Goal: Task Accomplishment & Management: Use online tool/utility

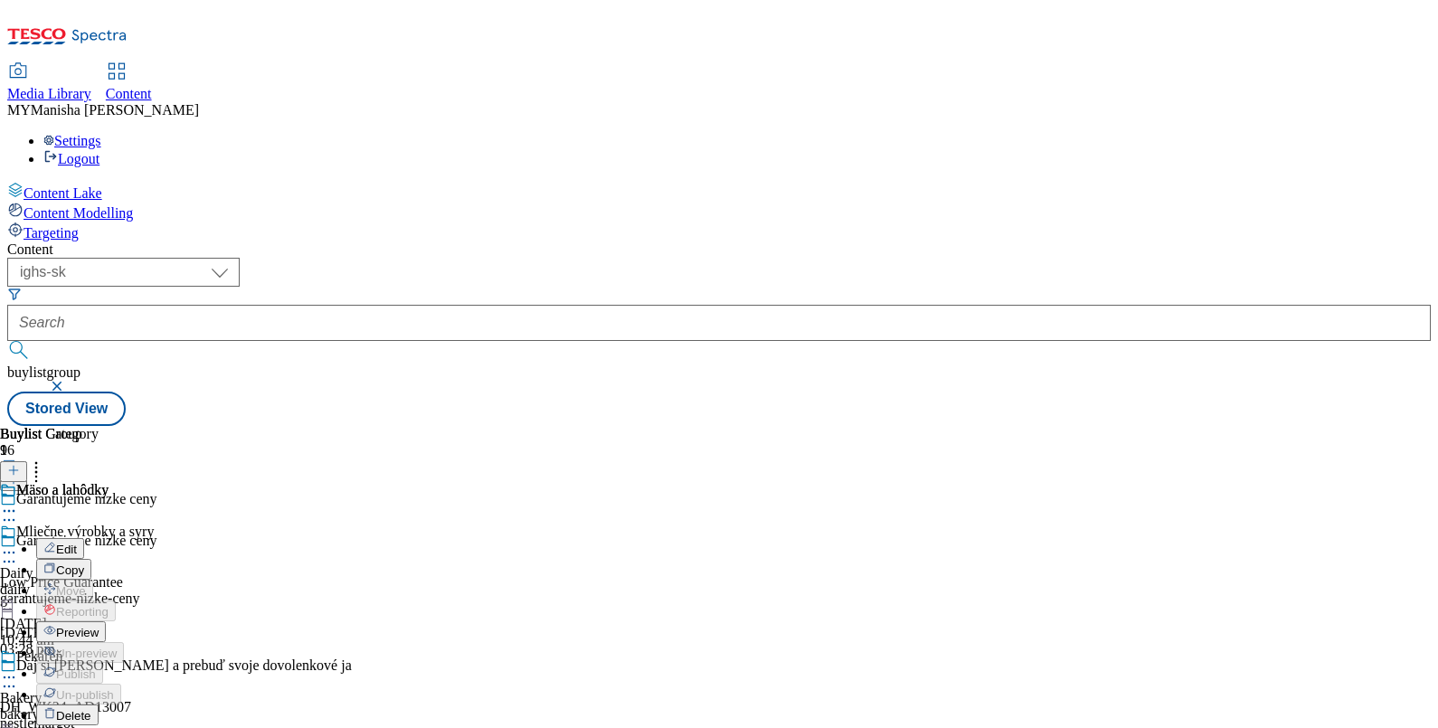
select select "ighs-sk"
click at [77, 543] on span "Edit" at bounding box center [66, 550] width 21 height 14
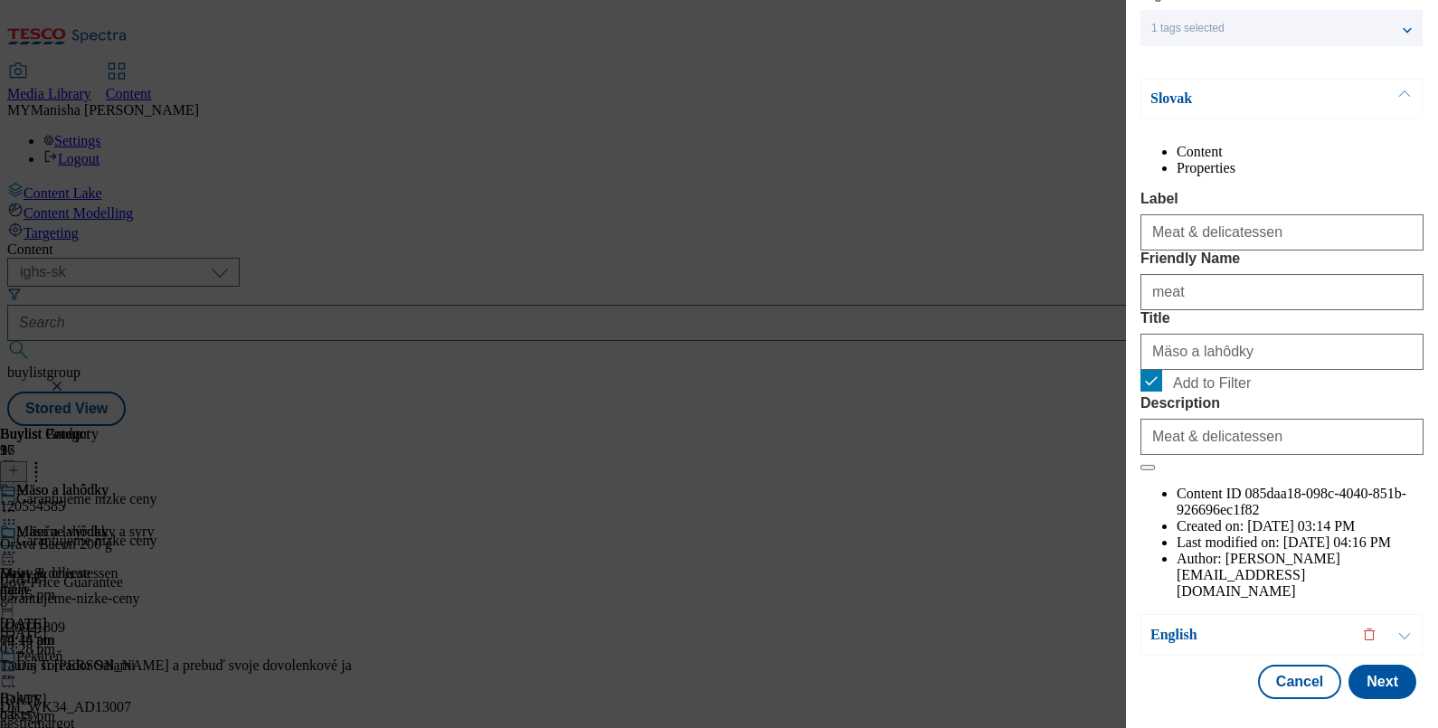
scroll to position [217, 0]
click at [1371, 665] on button "Next" at bounding box center [1383, 682] width 68 height 34
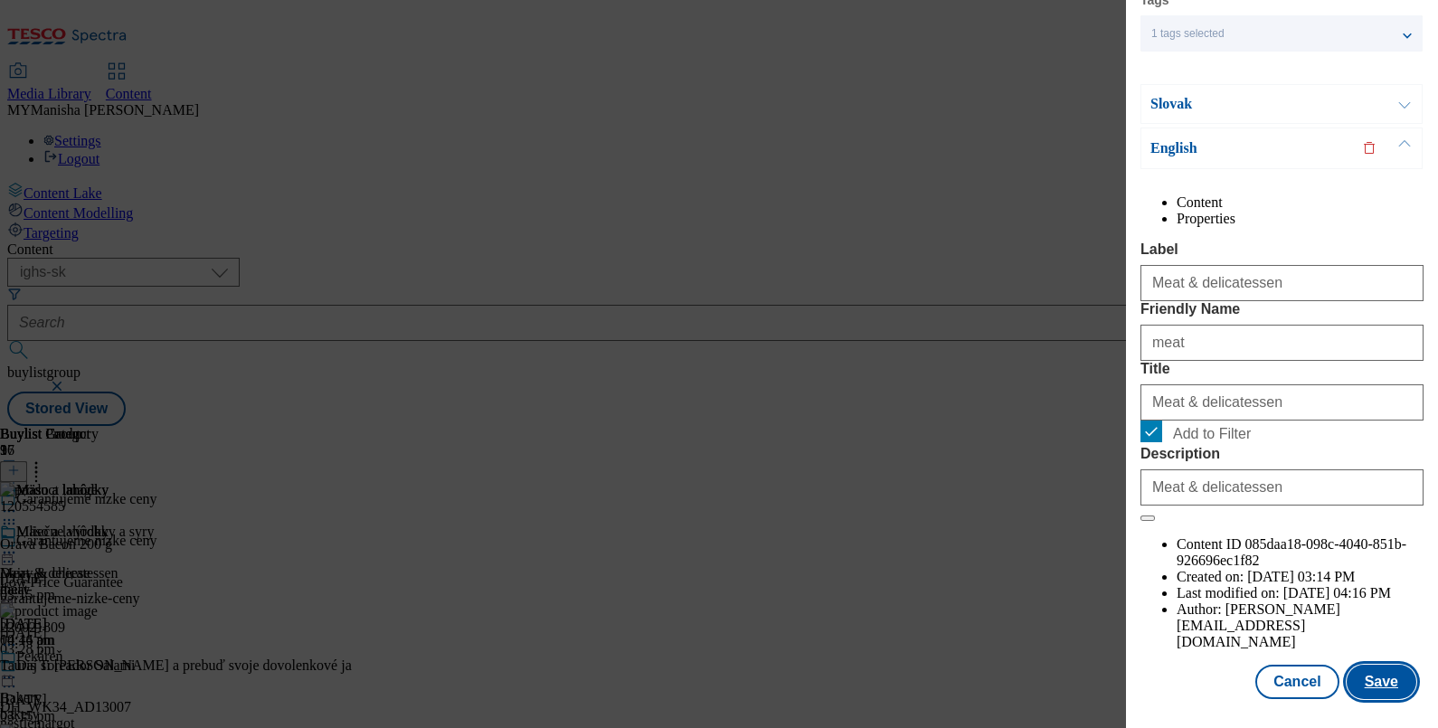
scroll to position [0, 0]
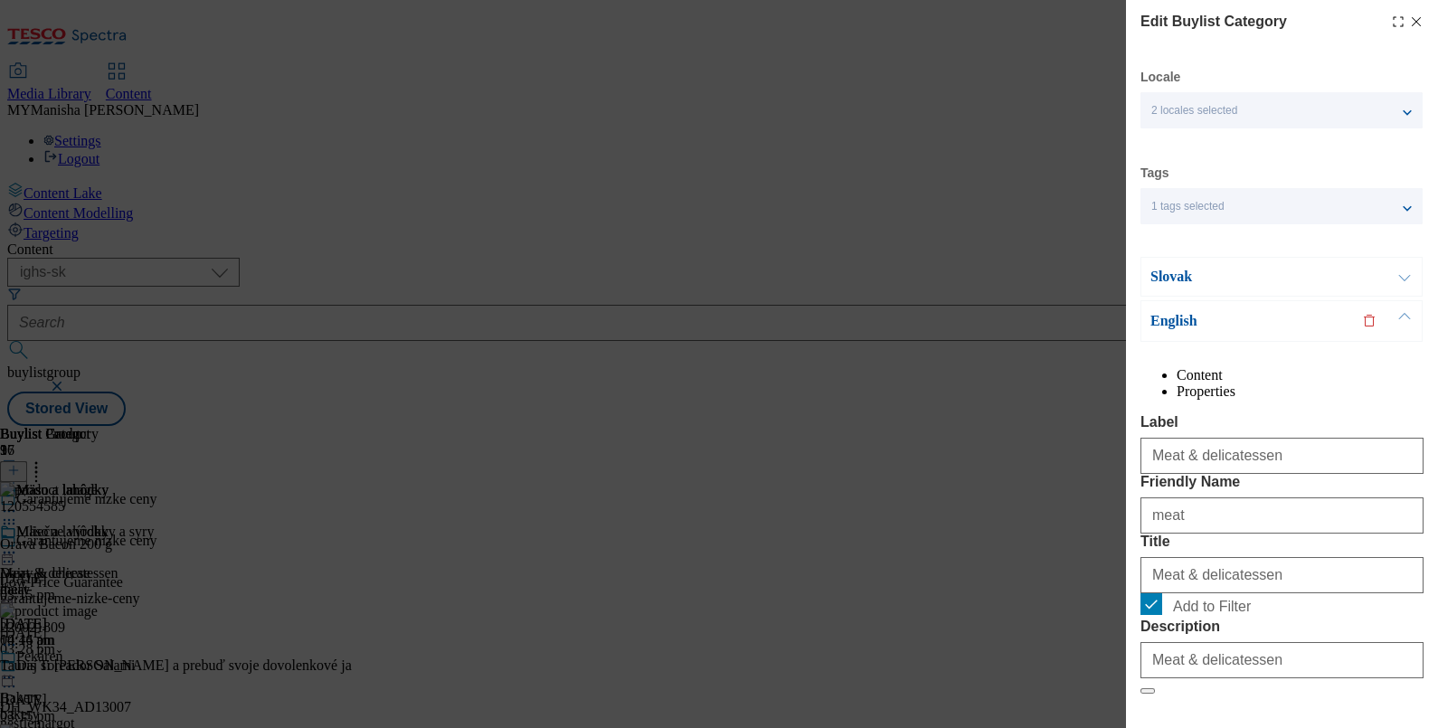
click at [1409, 19] on icon "Modal" at bounding box center [1416, 21] width 14 height 14
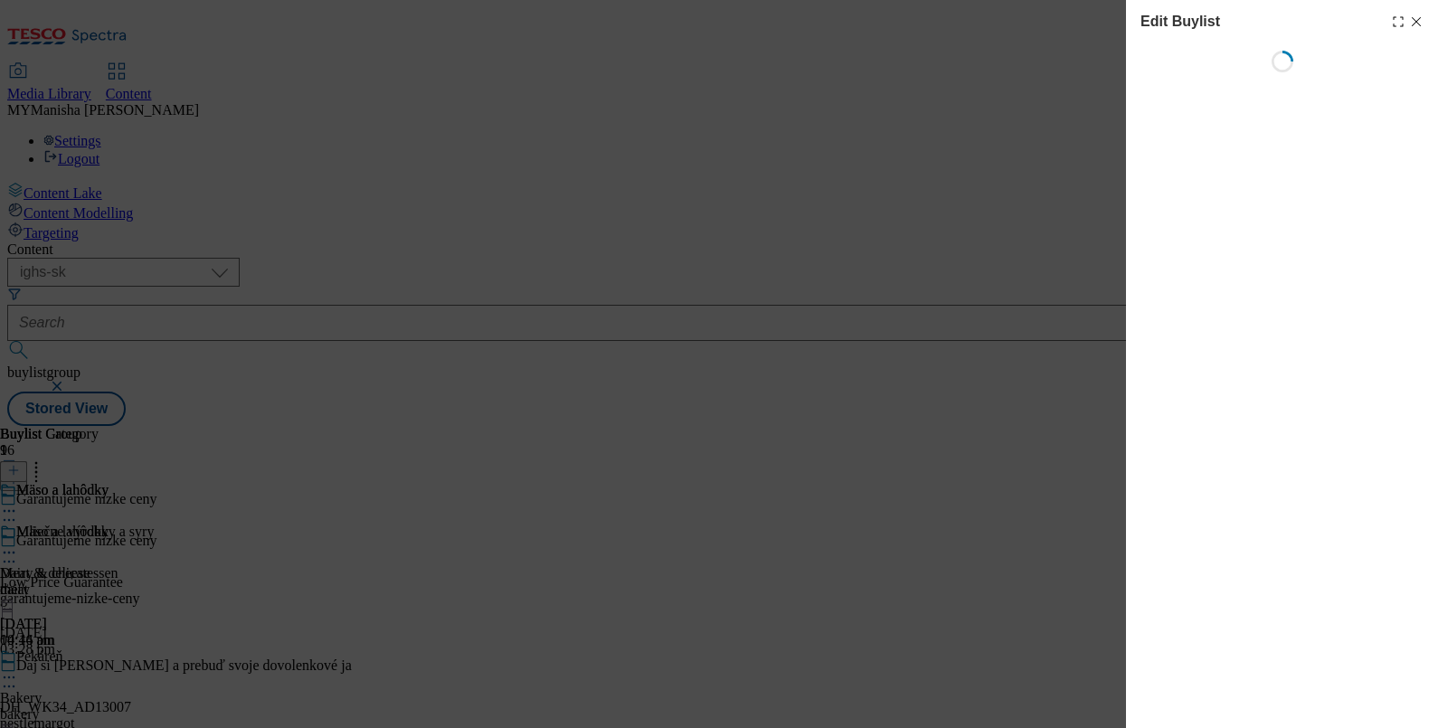
select select "evergreen"
select select "Banner"
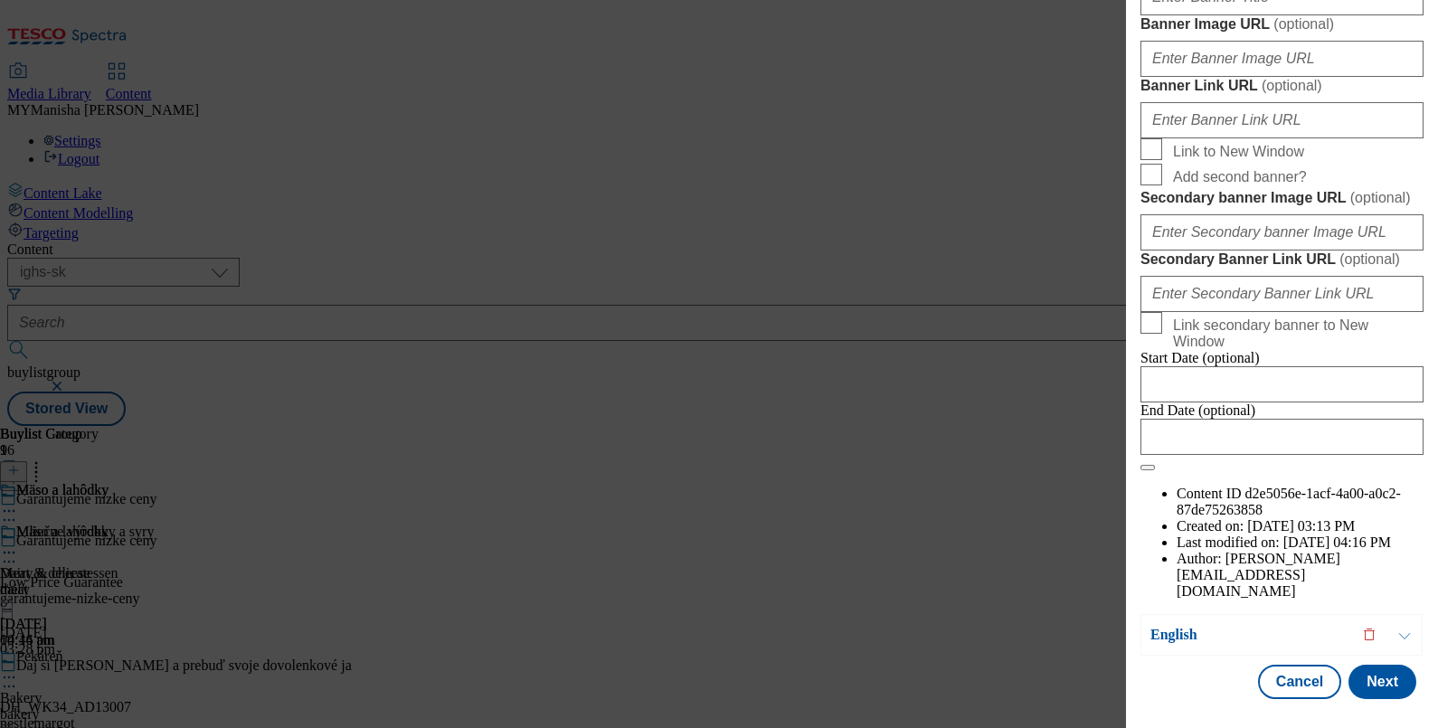
scroll to position [2056, 0]
click at [1349, 665] on button "Next" at bounding box center [1383, 682] width 68 height 34
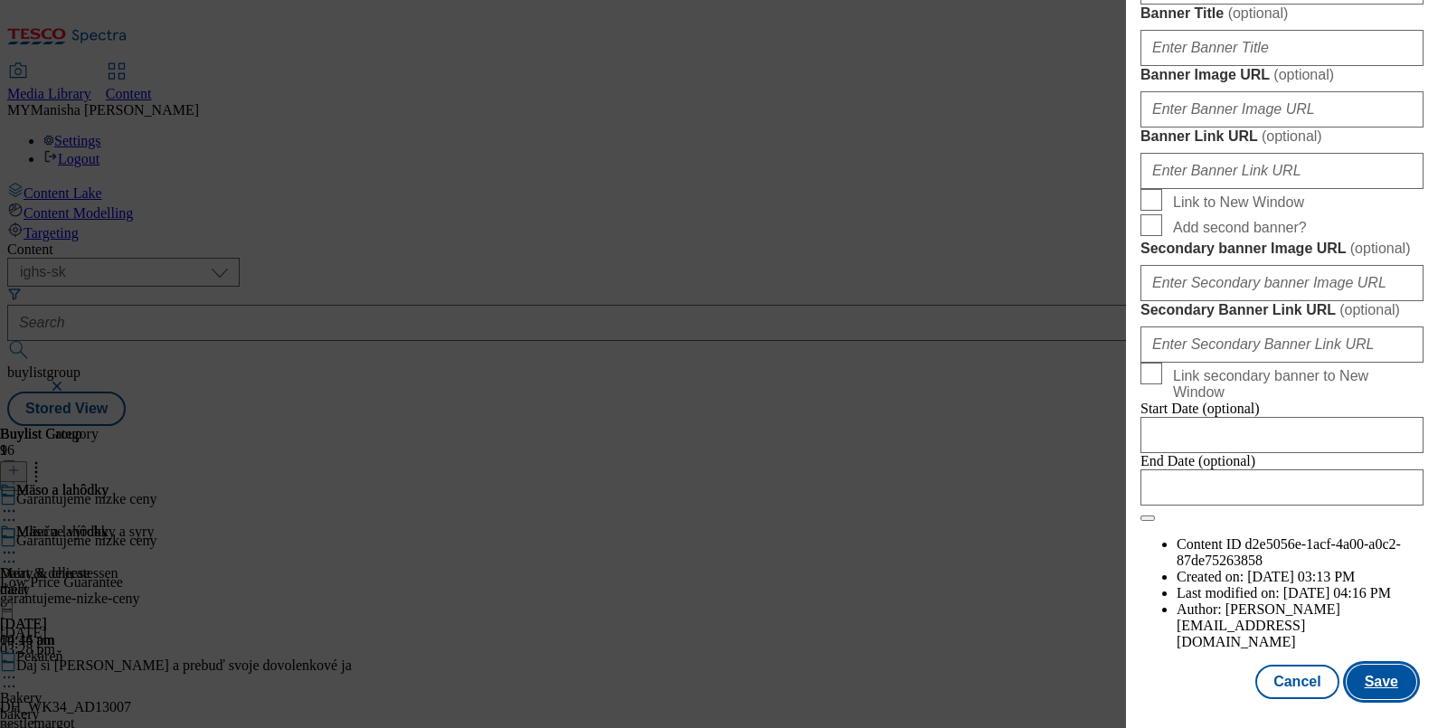
scroll to position [2058, 0]
click at [1284, 669] on button "Cancel" at bounding box center [1296, 682] width 83 height 34
select select "evergreen"
select select "Banner"
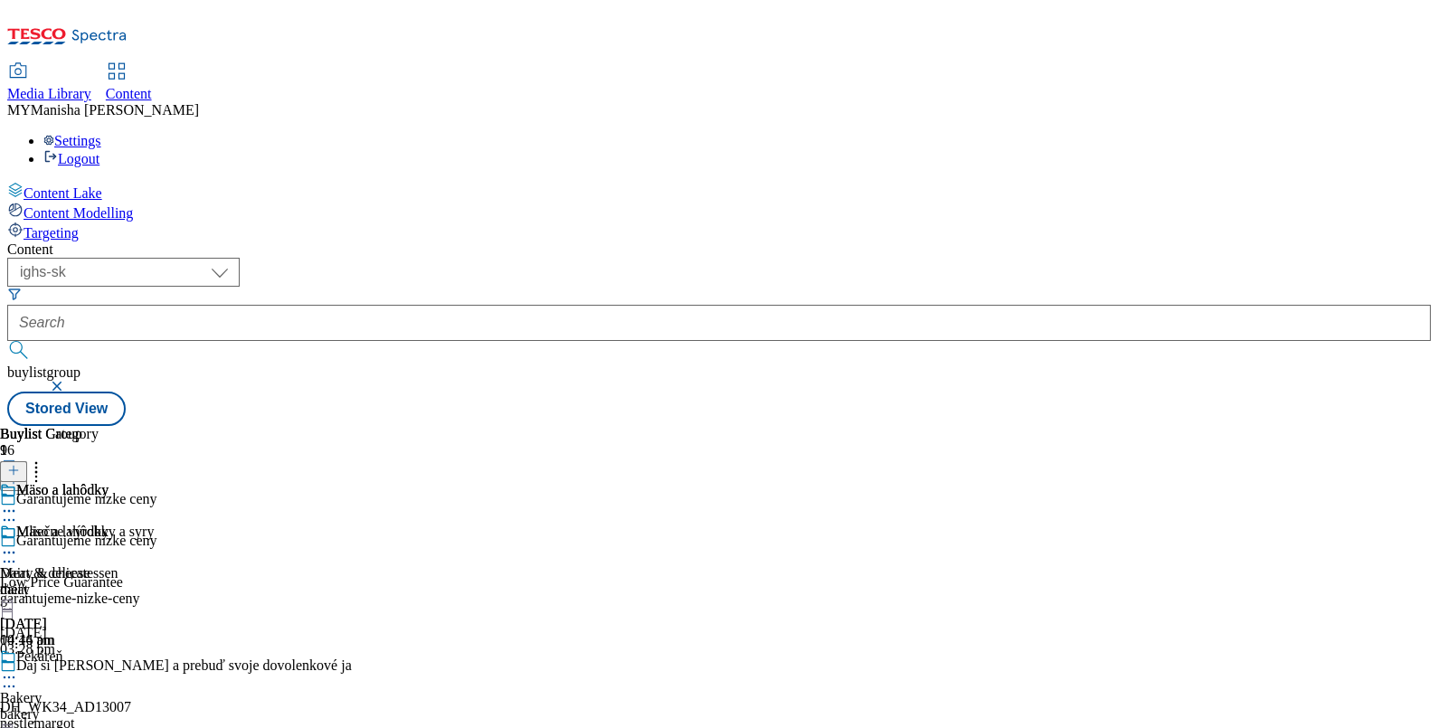
scroll to position [1654, 0]
click at [18, 553] on icon at bounding box center [9, 562] width 18 height 18
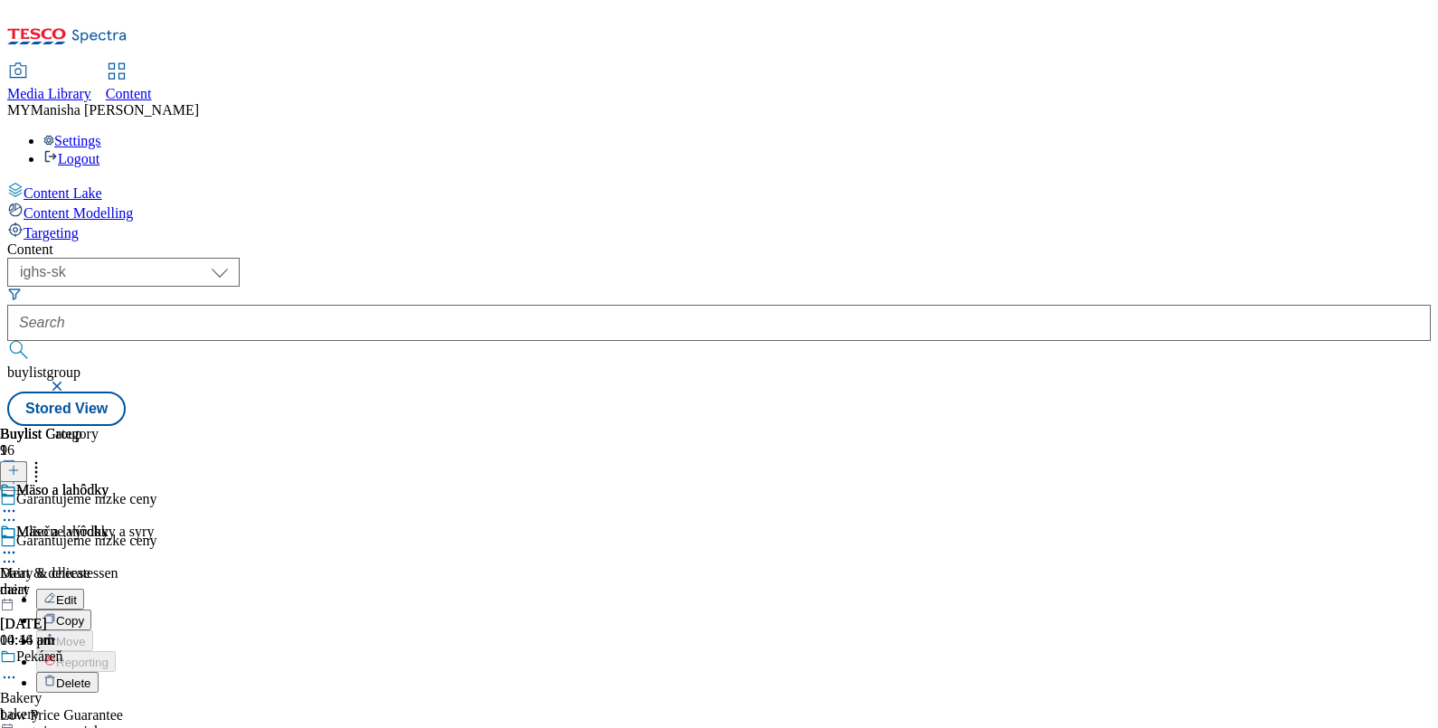
scroll to position [305, 0]
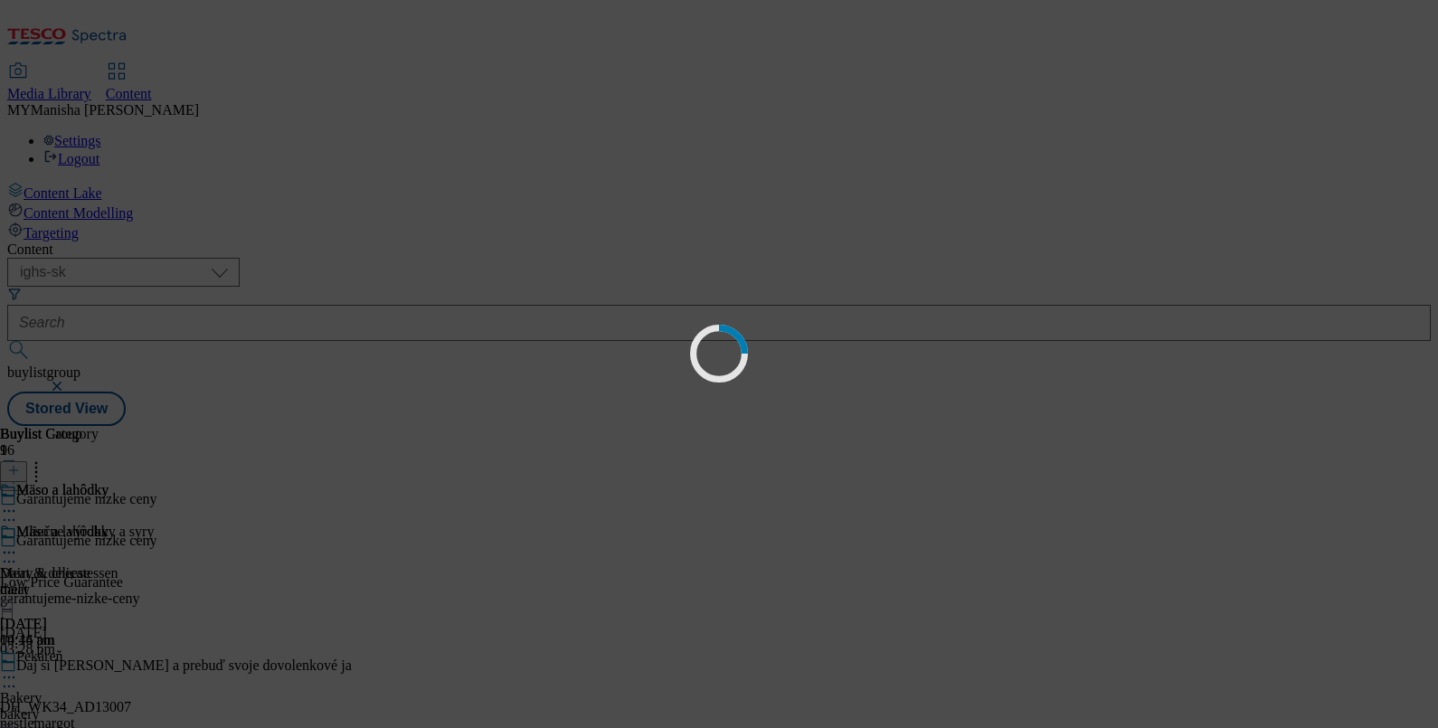
scroll to position [0, 0]
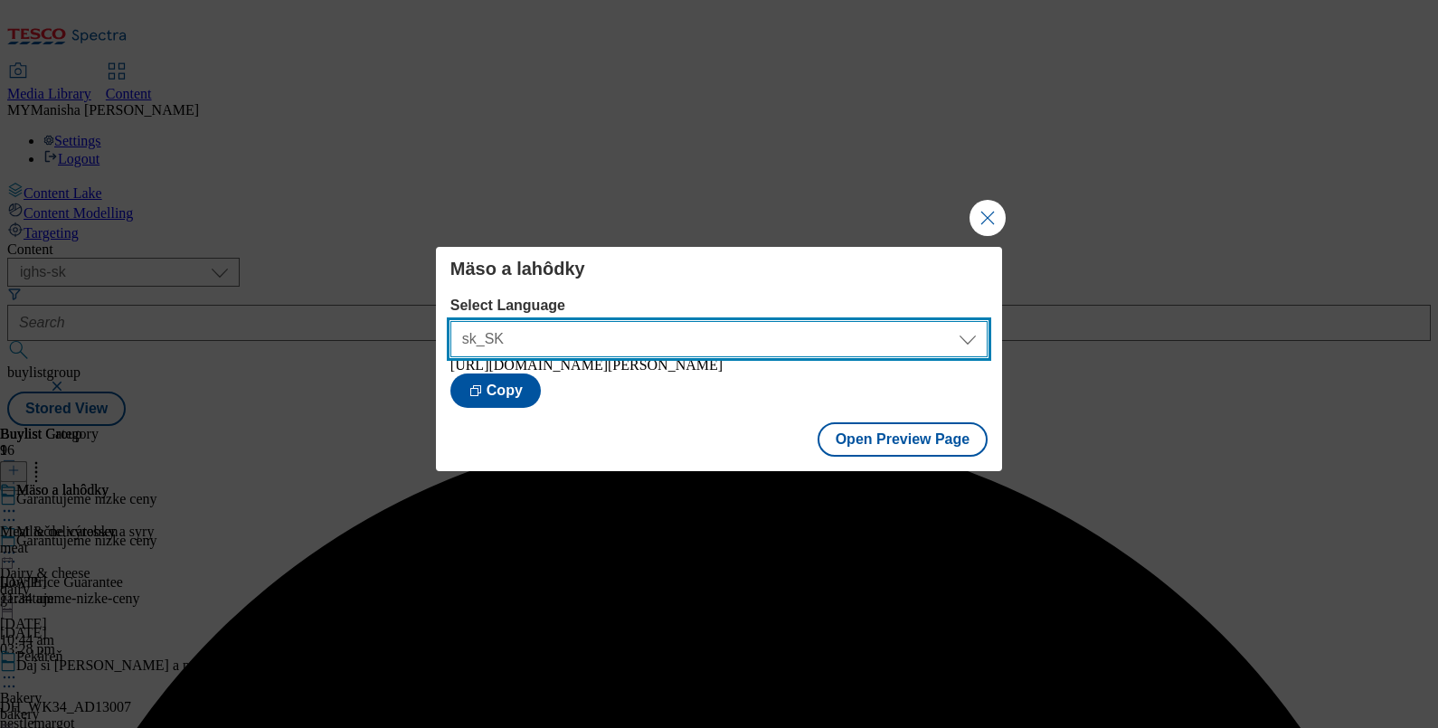
click at [885, 332] on select "sk_SK en_SK" at bounding box center [718, 339] width 537 height 36
select select "[URL][DOMAIN_NAME]"
click at [450, 321] on select "sk_SK en_SK" at bounding box center [718, 339] width 537 height 36
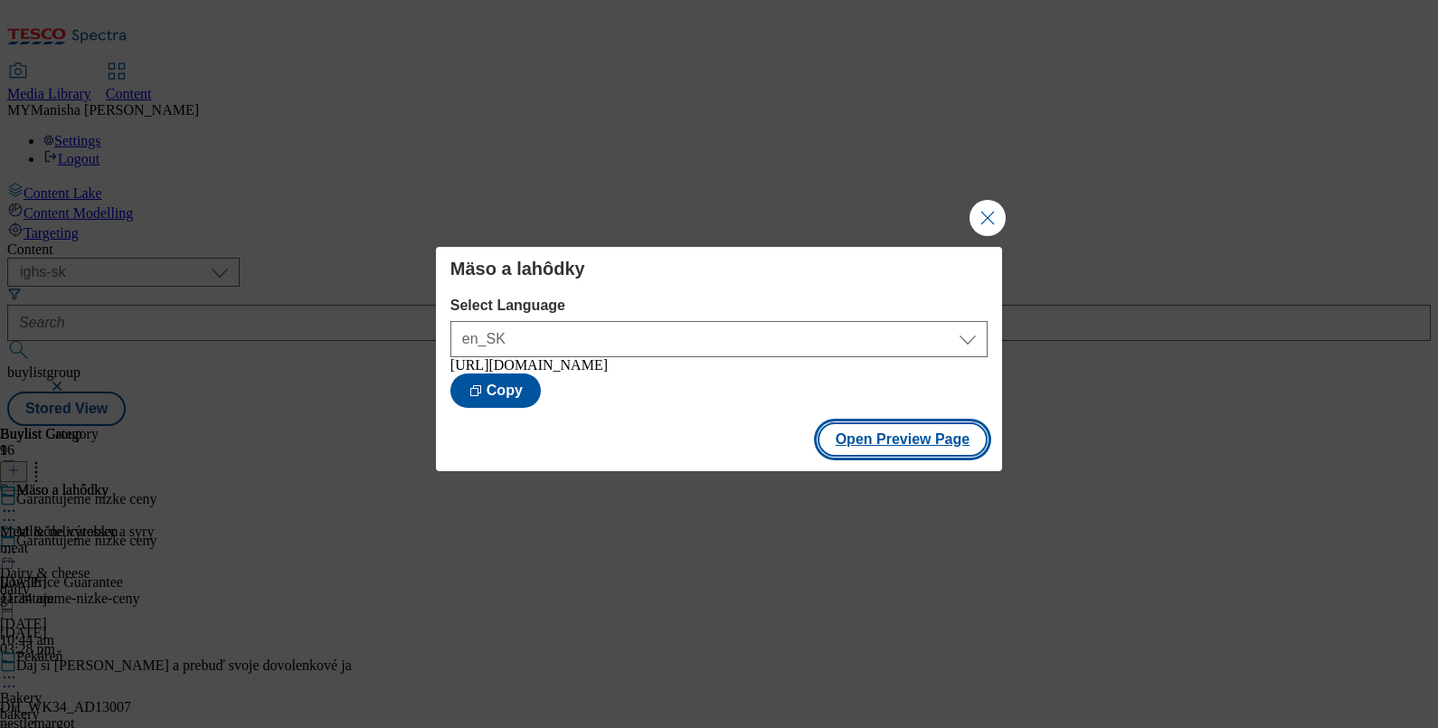
click at [868, 430] on button "Open Preview Page" at bounding box center [903, 439] width 171 height 34
click at [996, 203] on button "Close Modal" at bounding box center [988, 218] width 36 height 36
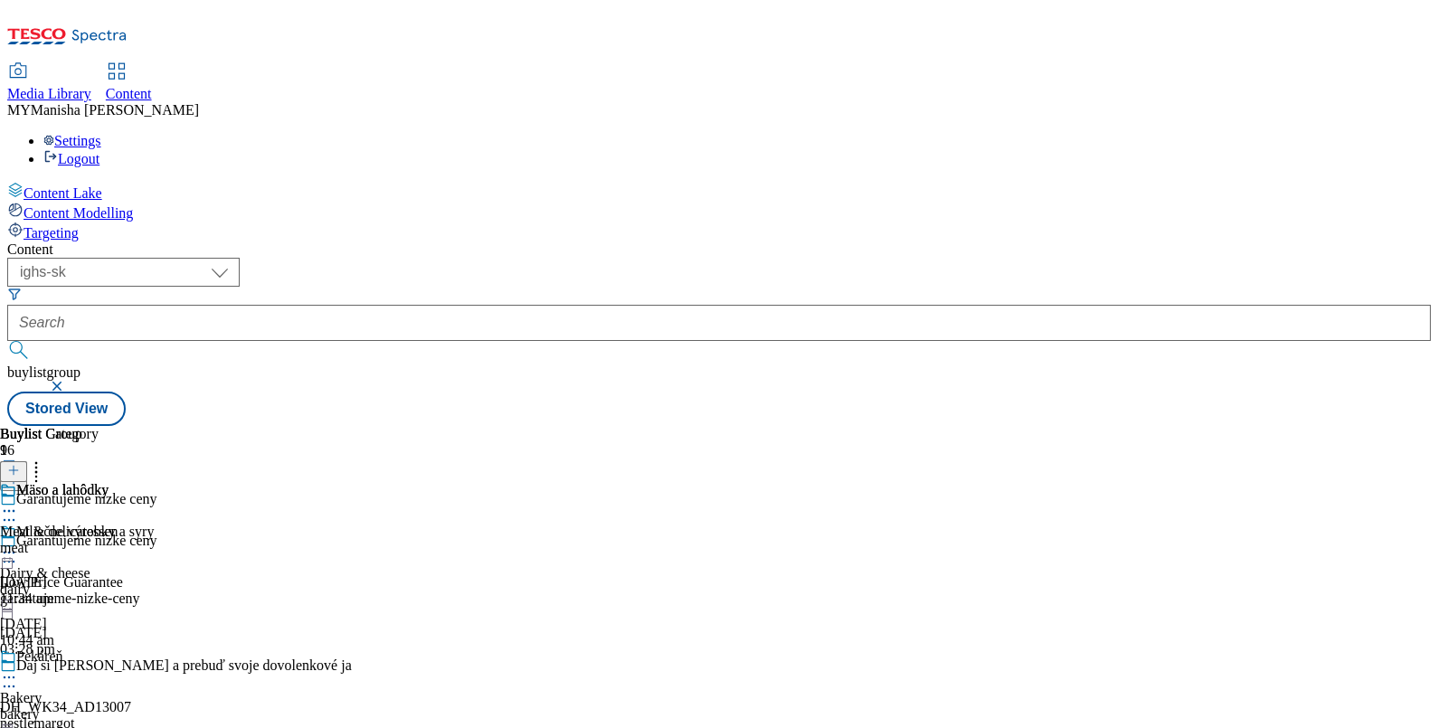
scroll to position [682, 0]
click at [352, 533] on div "Garantujeme nízke ceny" at bounding box center [176, 554] width 352 height 42
click at [18, 553] on icon at bounding box center [9, 562] width 18 height 18
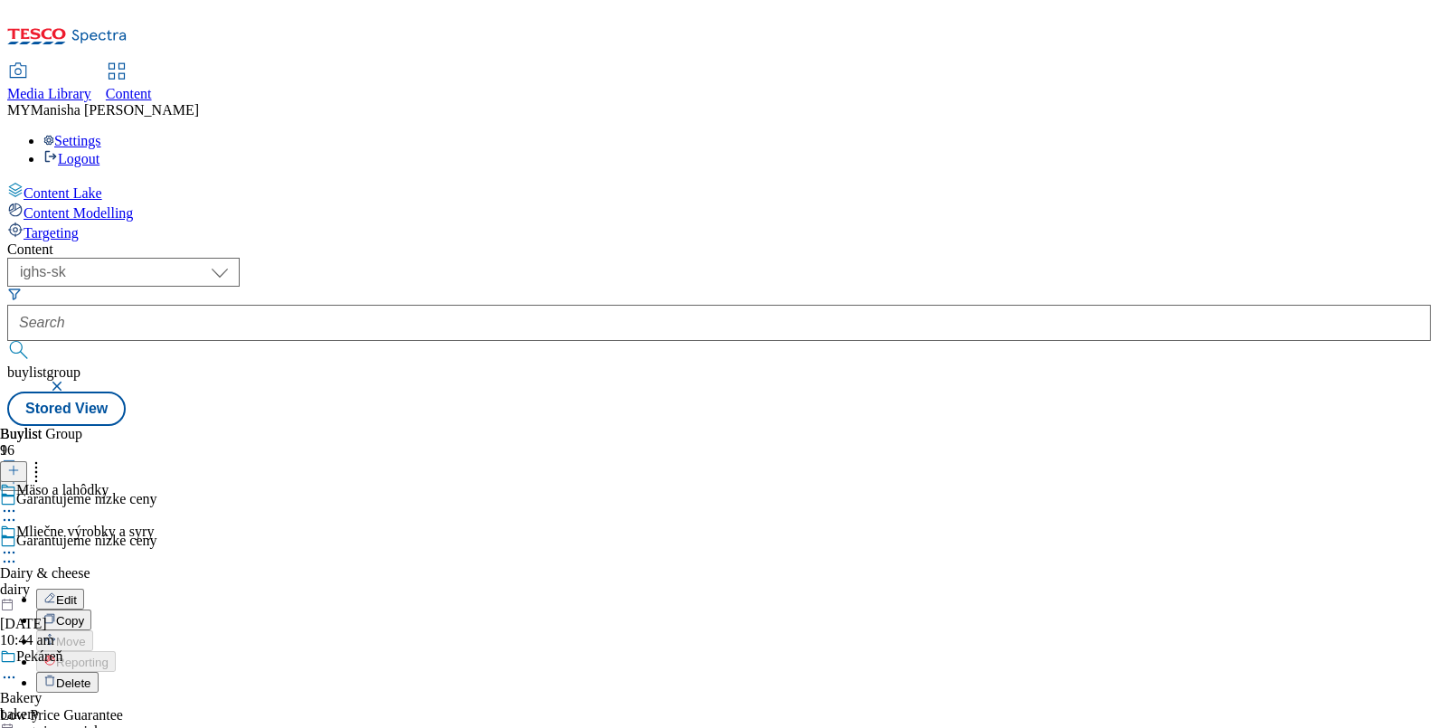
click at [84, 589] on button "Edit" at bounding box center [60, 599] width 48 height 21
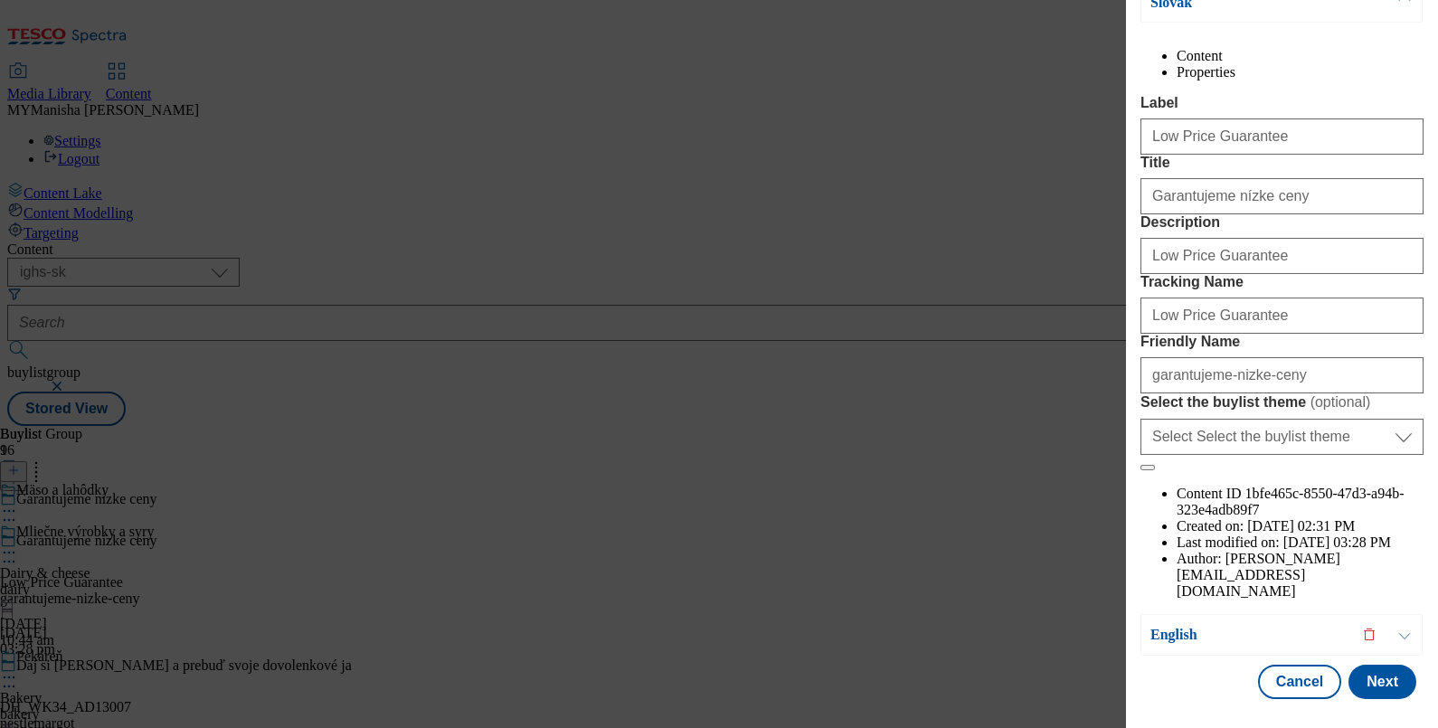
scroll to position [252, 0]
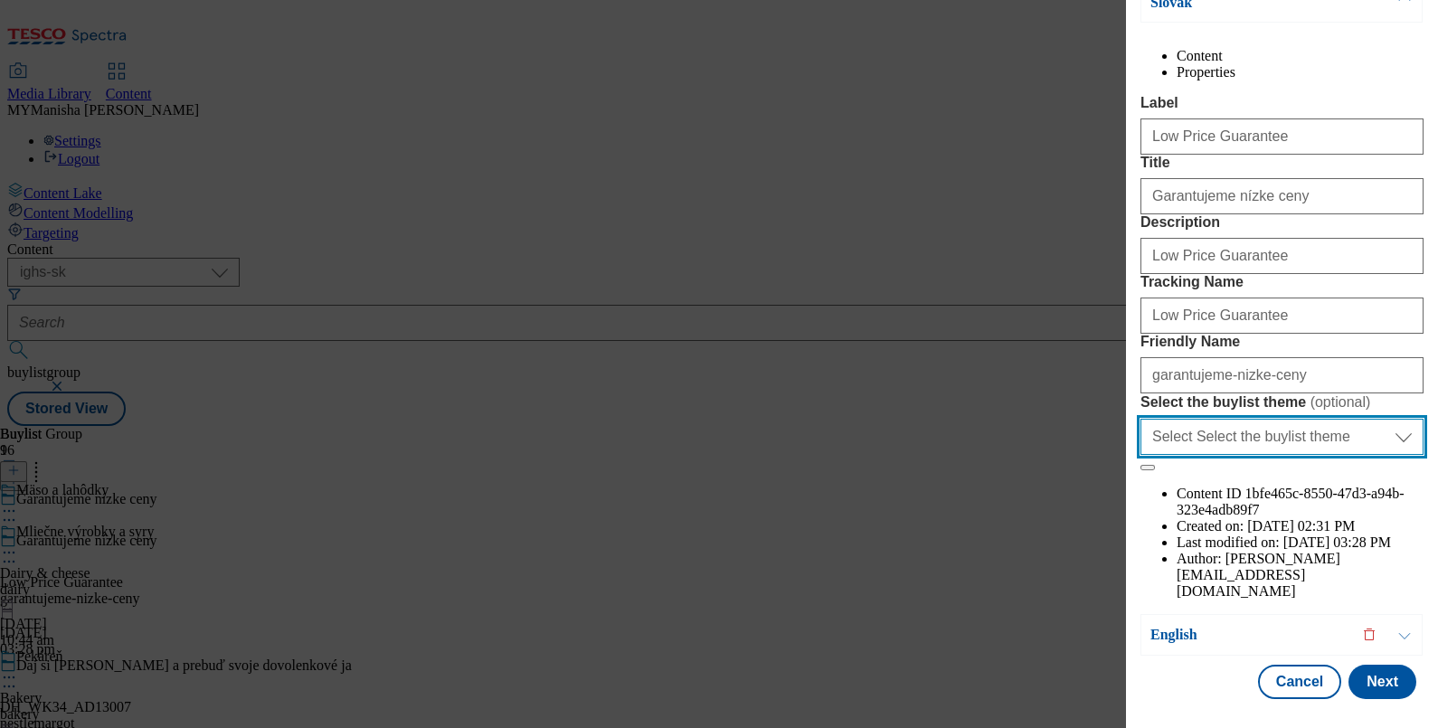
click at [1271, 455] on select "Select Select the buylist theme default fandf" at bounding box center [1281, 437] width 283 height 36
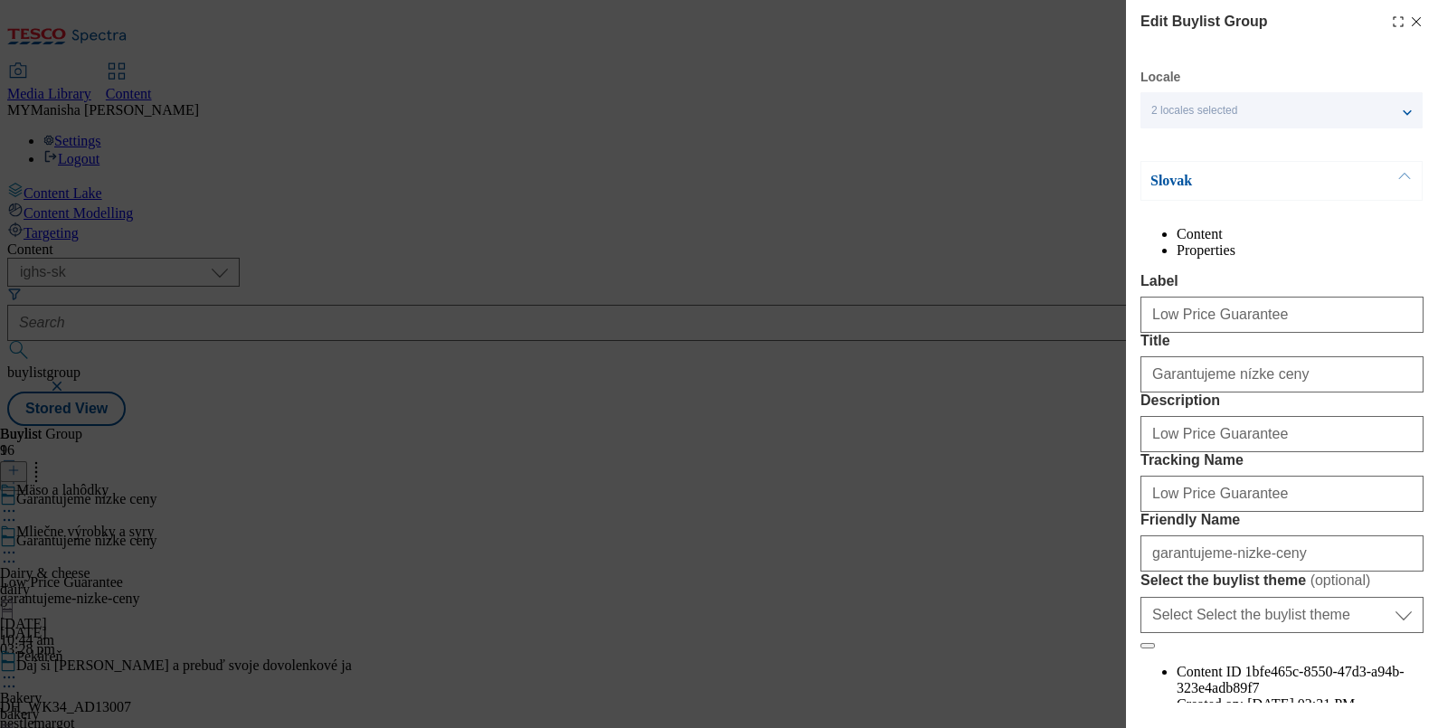
click at [1409, 22] on icon "Modal" at bounding box center [1416, 21] width 14 height 14
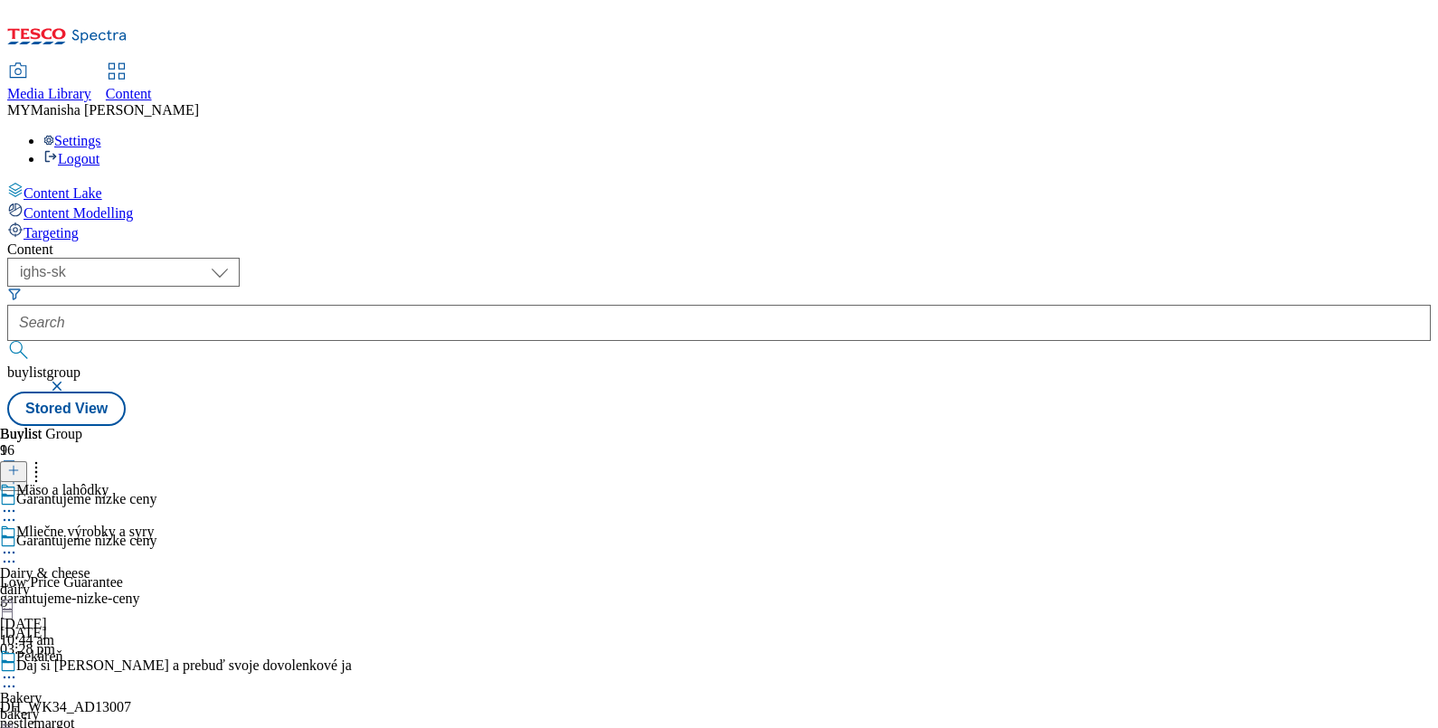
scroll to position [135, 0]
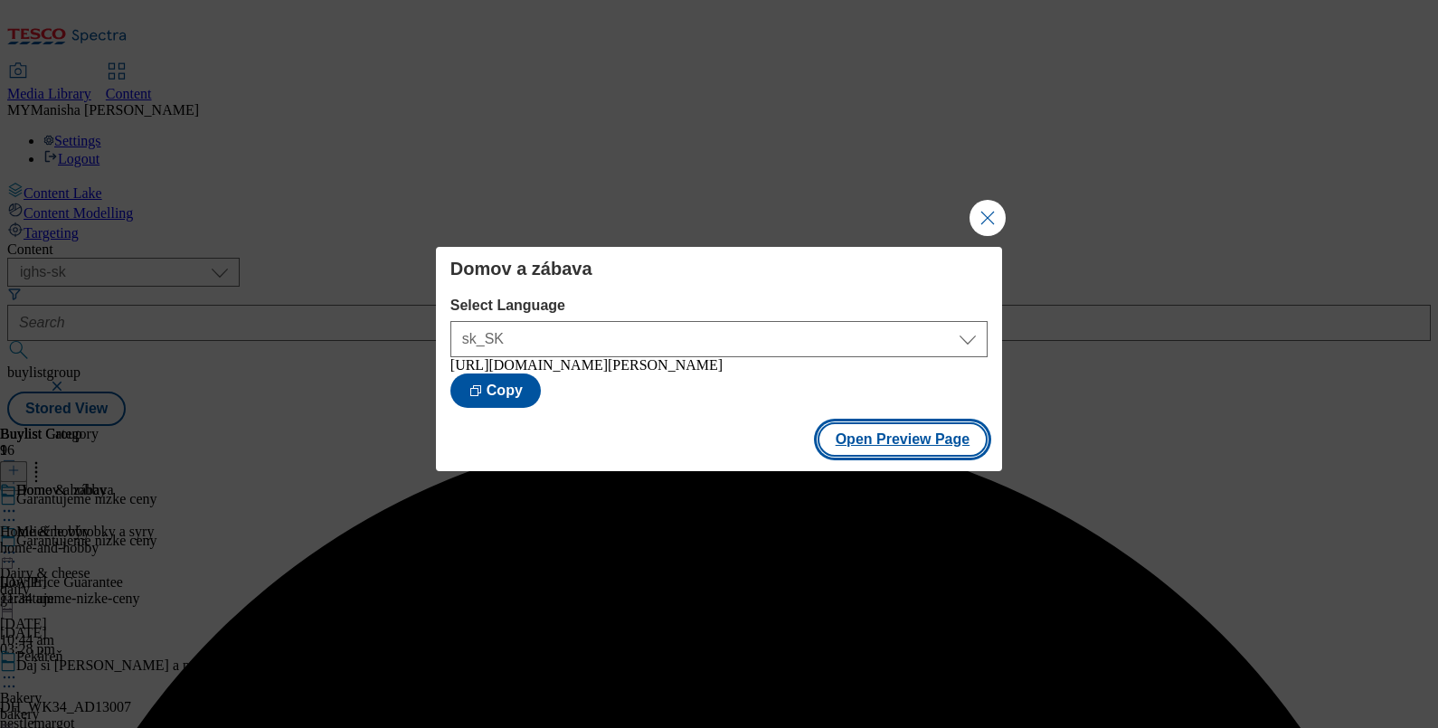
click at [911, 440] on button "Open Preview Page" at bounding box center [903, 439] width 171 height 34
click at [984, 212] on button "Close Modal" at bounding box center [988, 218] width 36 height 36
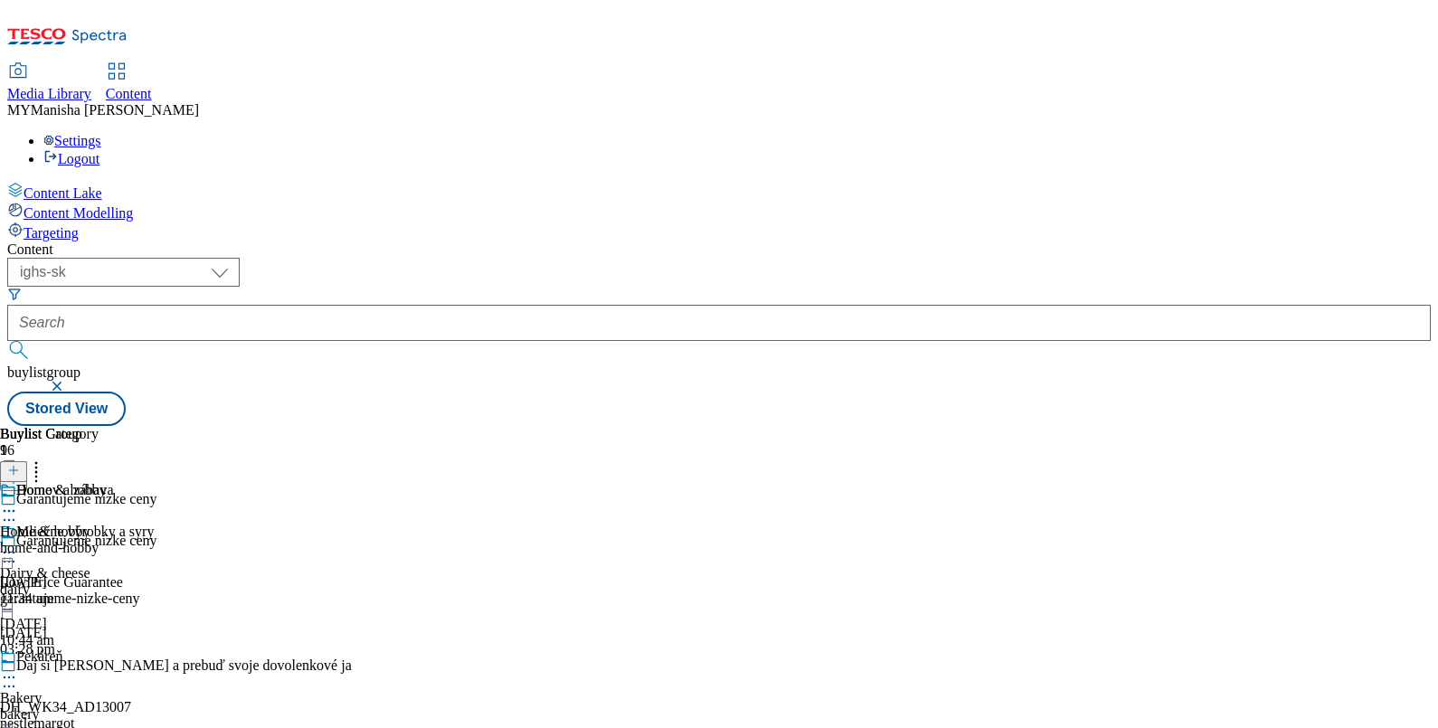
scroll to position [2405, 0]
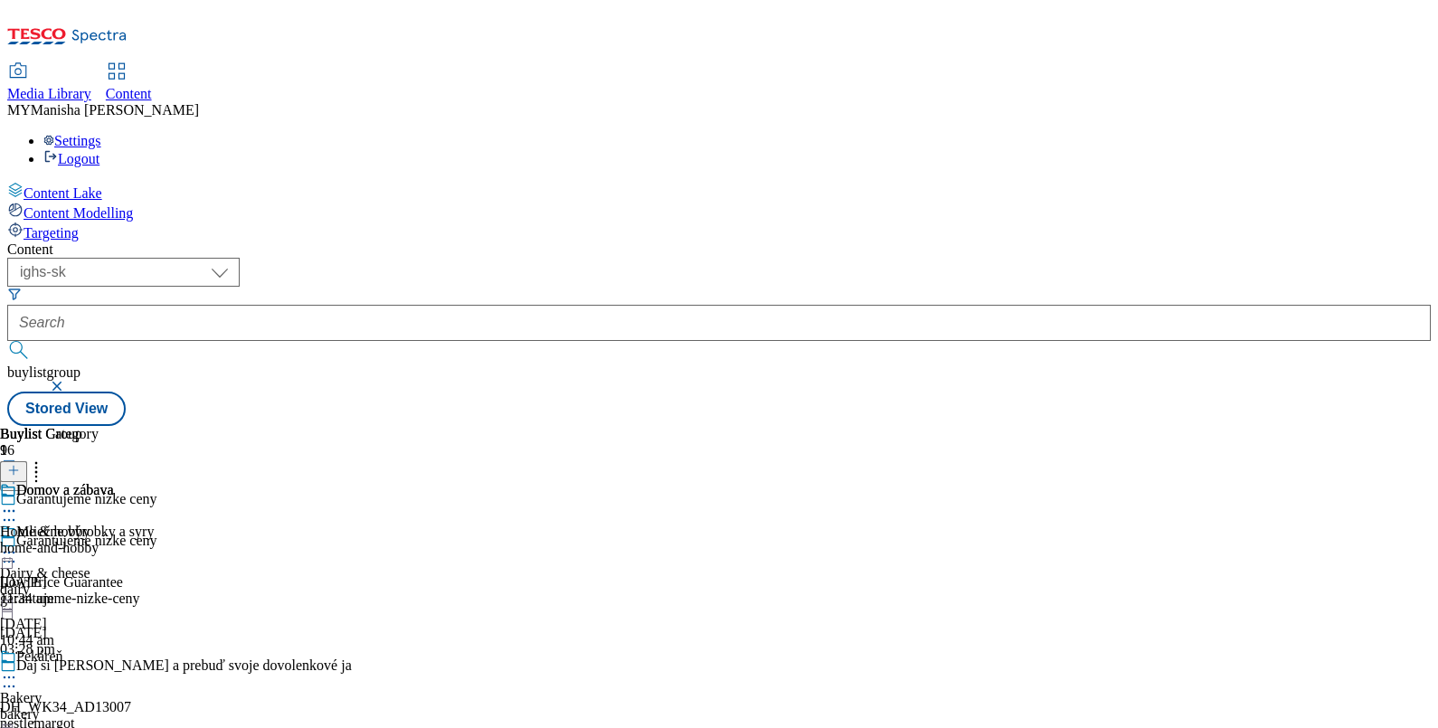
scroll to position [2452, 0]
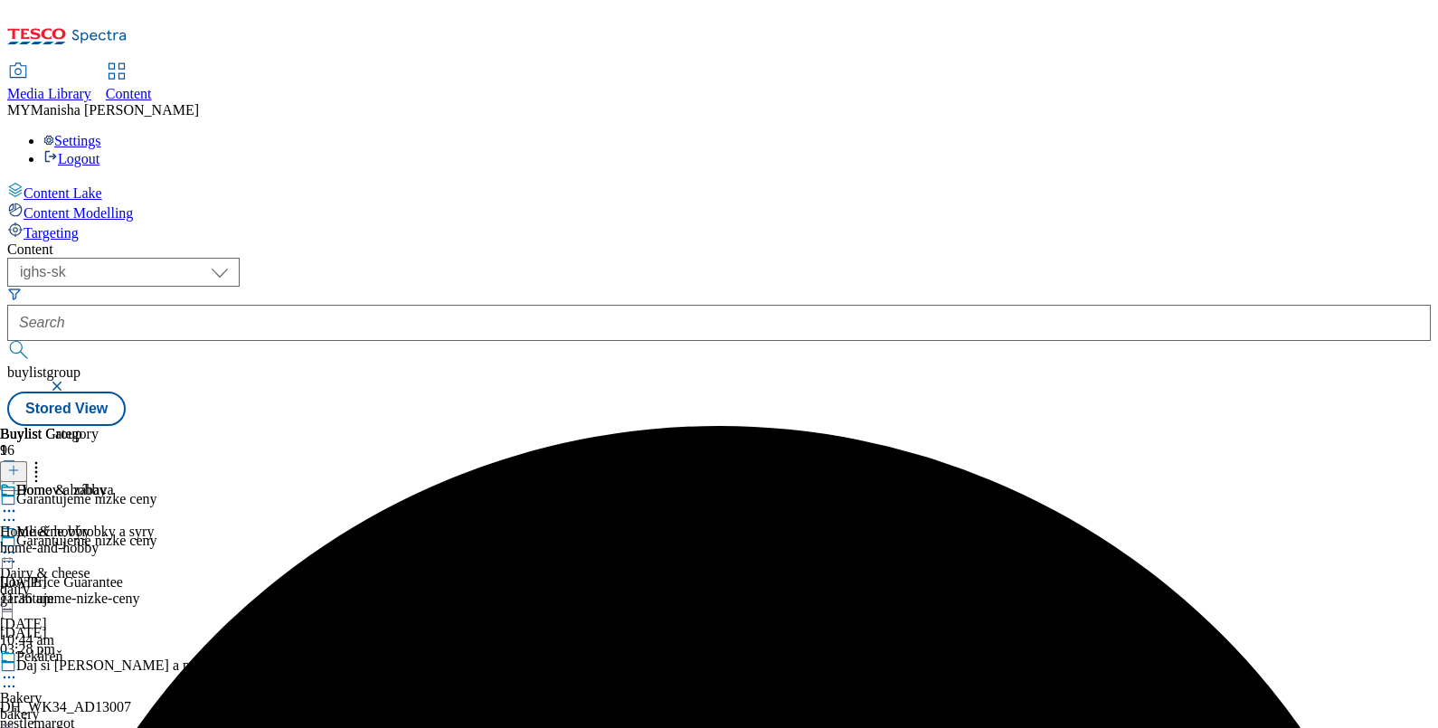
scroll to position [2452, 0]
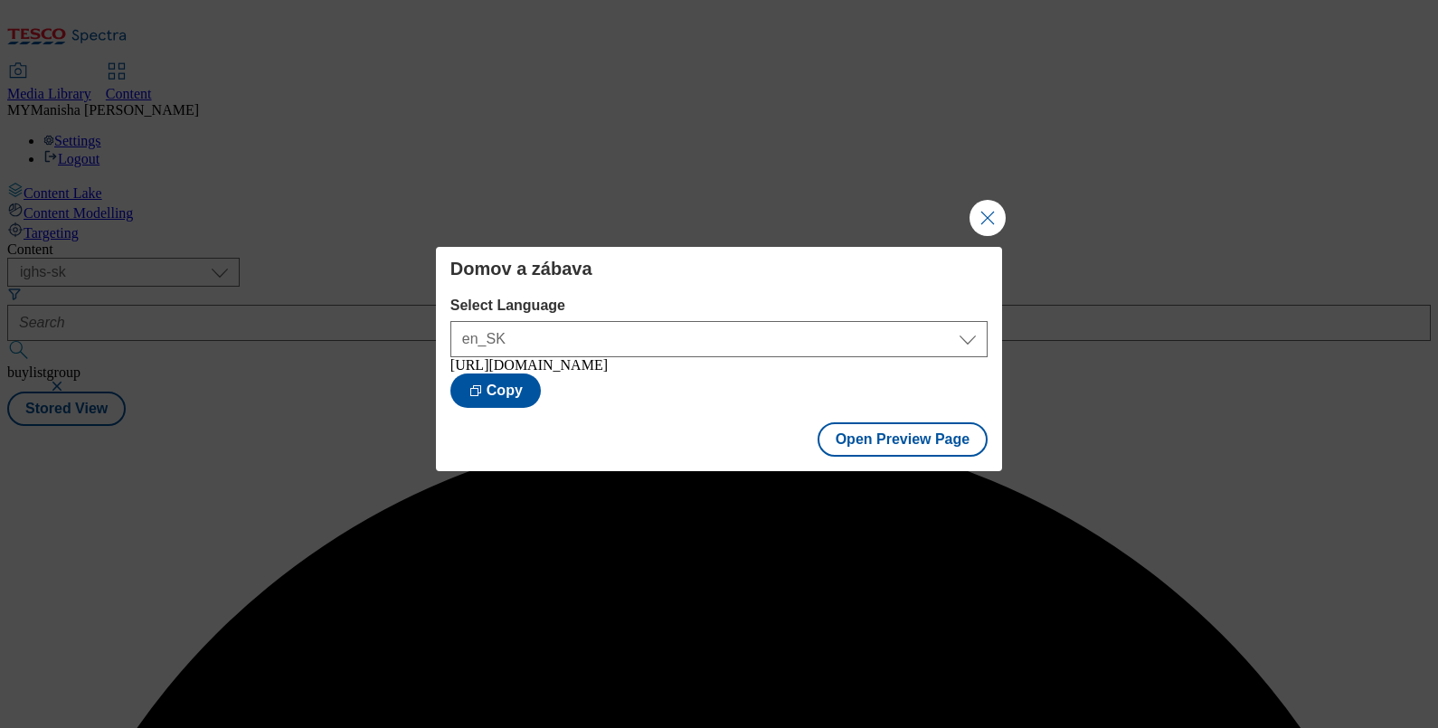
scroll to position [0, 0]
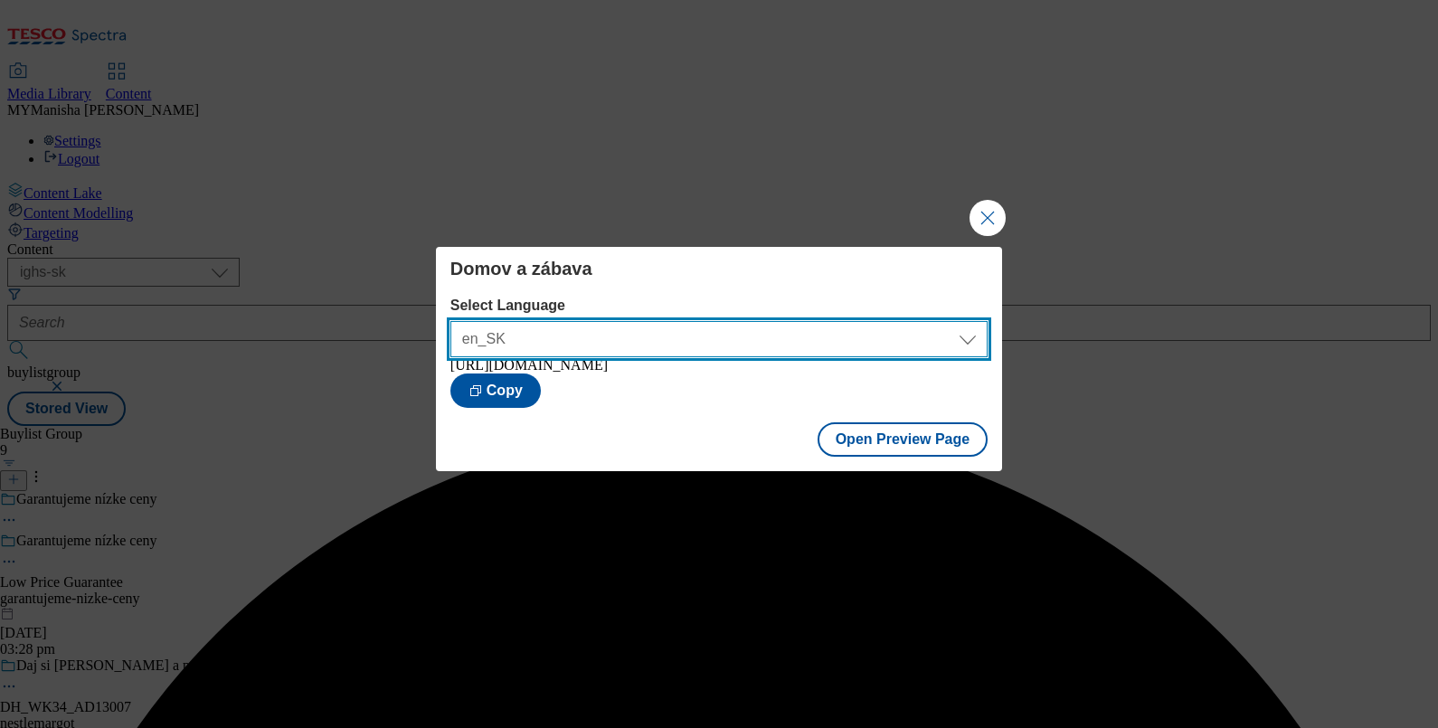
click at [830, 330] on select "en_SK sk_SK" at bounding box center [718, 339] width 537 height 36
click at [450, 321] on select "en_SK sk_SK" at bounding box center [718, 339] width 537 height 36
click at [674, 321] on select "en_SK sk_SK" at bounding box center [718, 339] width 537 height 36
select select "[URL][DOMAIN_NAME]"
click at [450, 321] on select "en_SK sk_SK" at bounding box center [718, 339] width 537 height 36
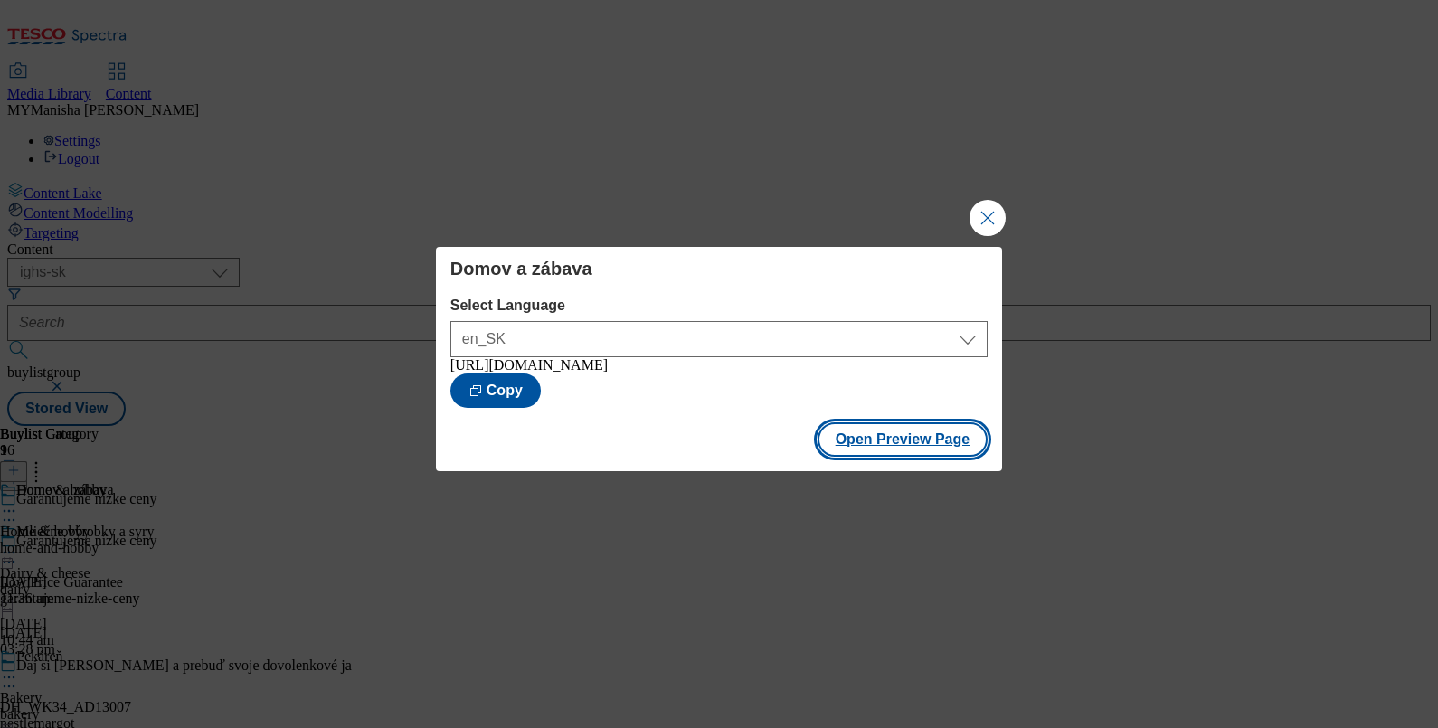
click at [877, 448] on button "Open Preview Page" at bounding box center [903, 439] width 171 height 34
click at [974, 215] on button "Close Modal" at bounding box center [988, 218] width 36 height 36
